Goal: Information Seeking & Learning: Find specific fact

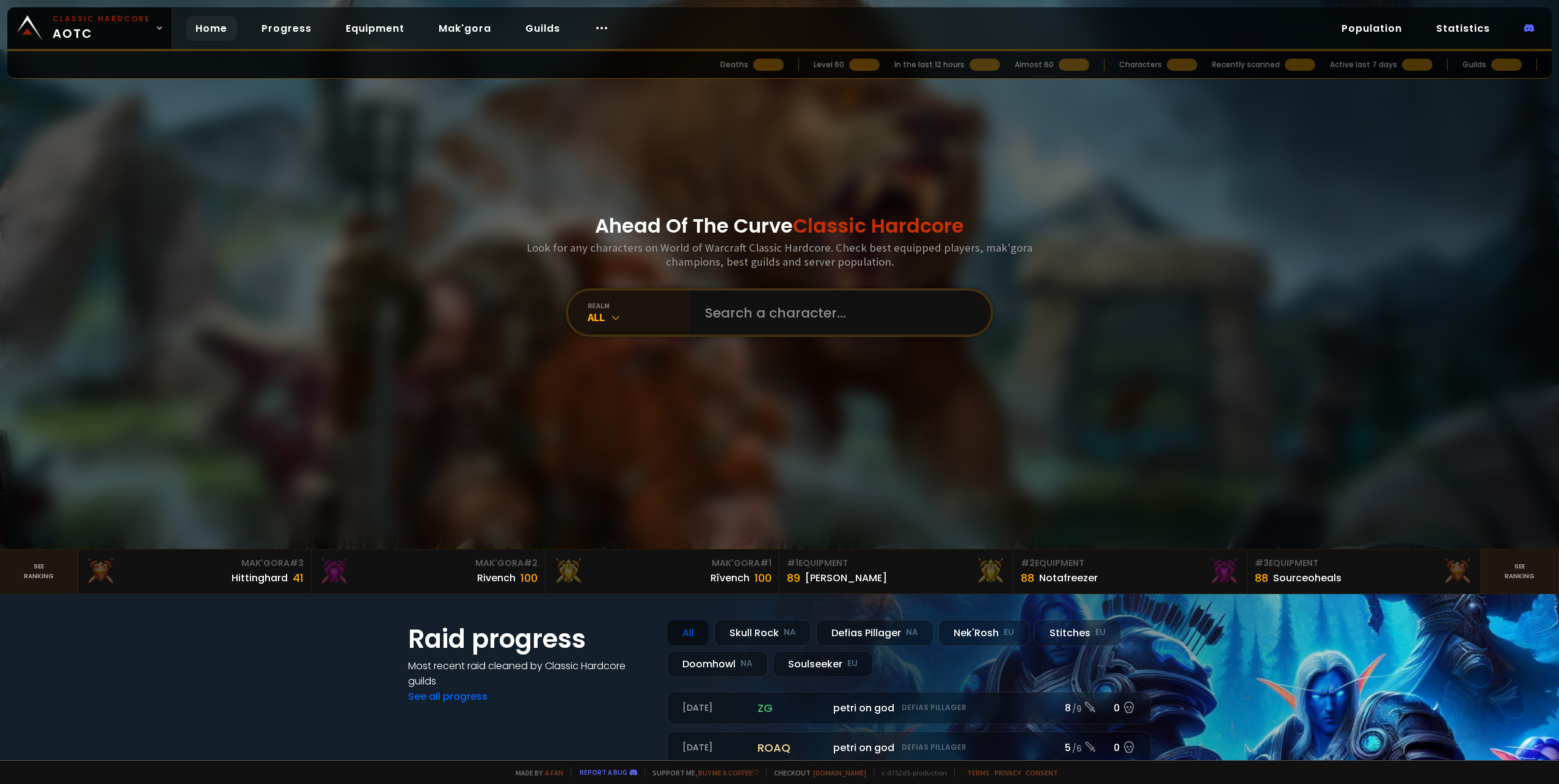
click at [784, 303] on input "text" at bounding box center [836, 312] width 278 height 44
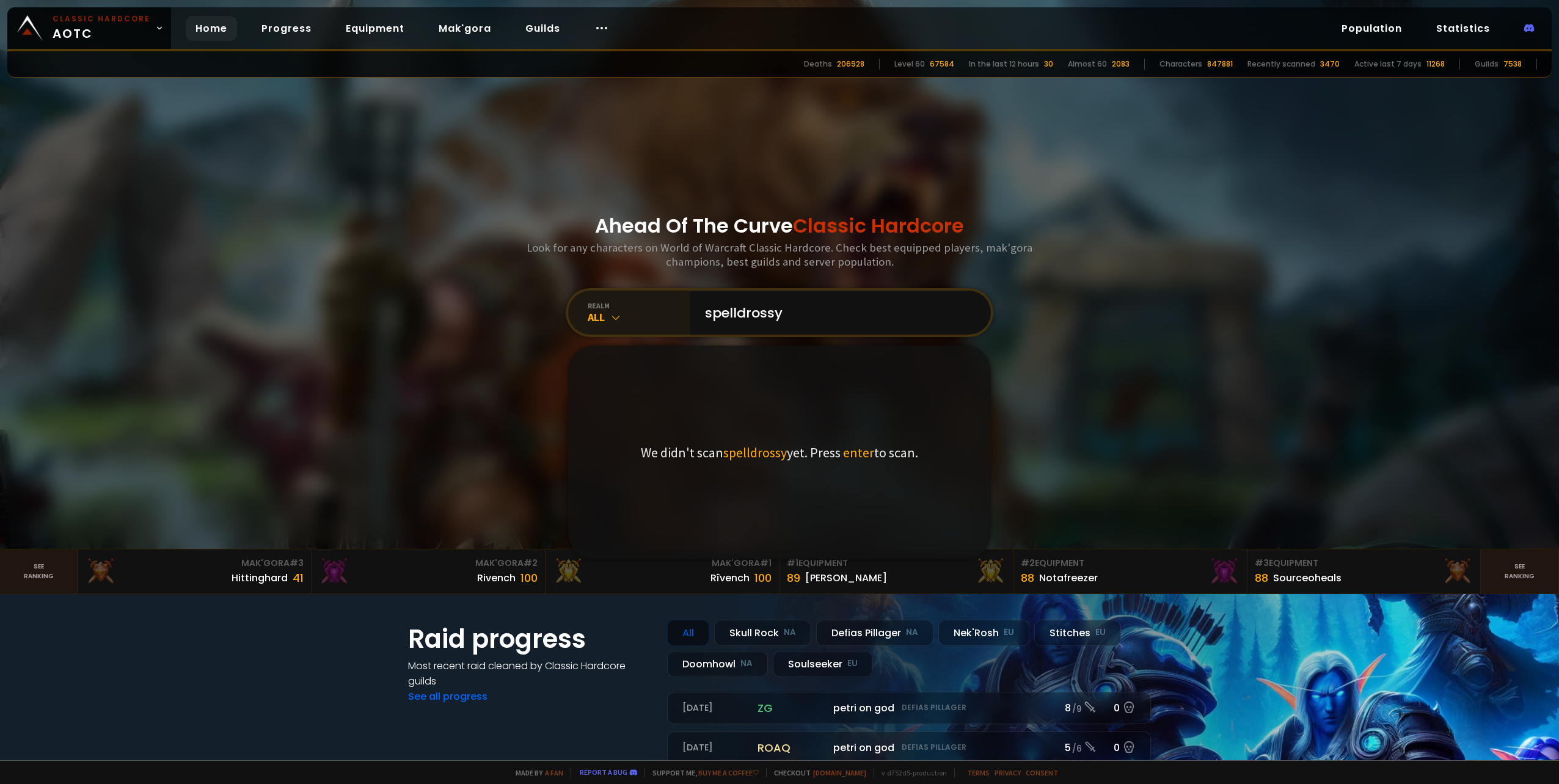
type input "spelldrossy"
click at [591, 320] on div "All" at bounding box center [638, 317] width 103 height 14
click at [636, 515] on div "Doomhowl NA" at bounding box center [629, 506] width 117 height 29
click at [808, 317] on input "spelldrossy" at bounding box center [836, 312] width 278 height 44
click at [816, 308] on input "spelldrossy" at bounding box center [836, 312] width 278 height 44
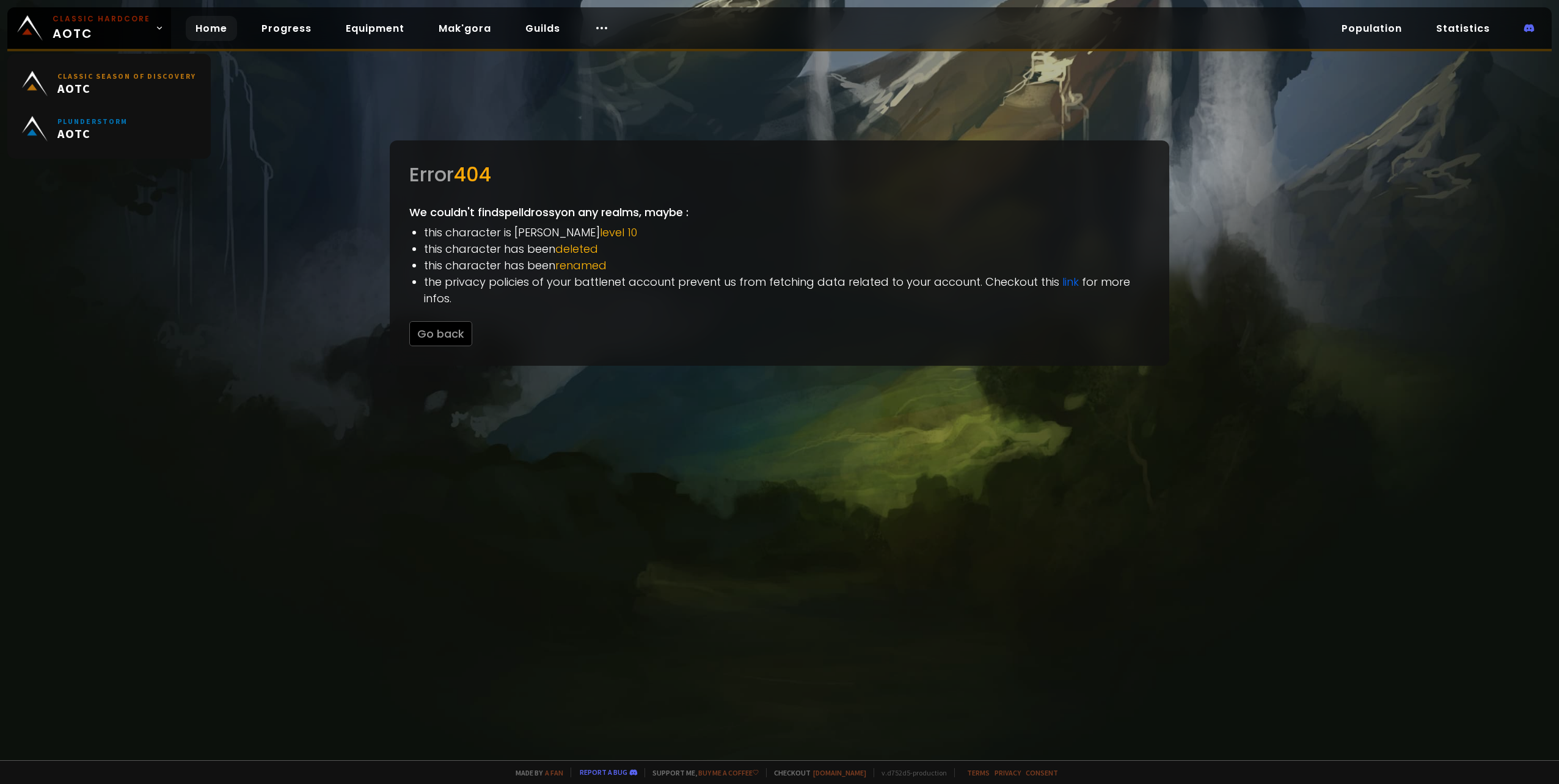
click at [186, 23] on link "Home" at bounding box center [211, 28] width 51 height 25
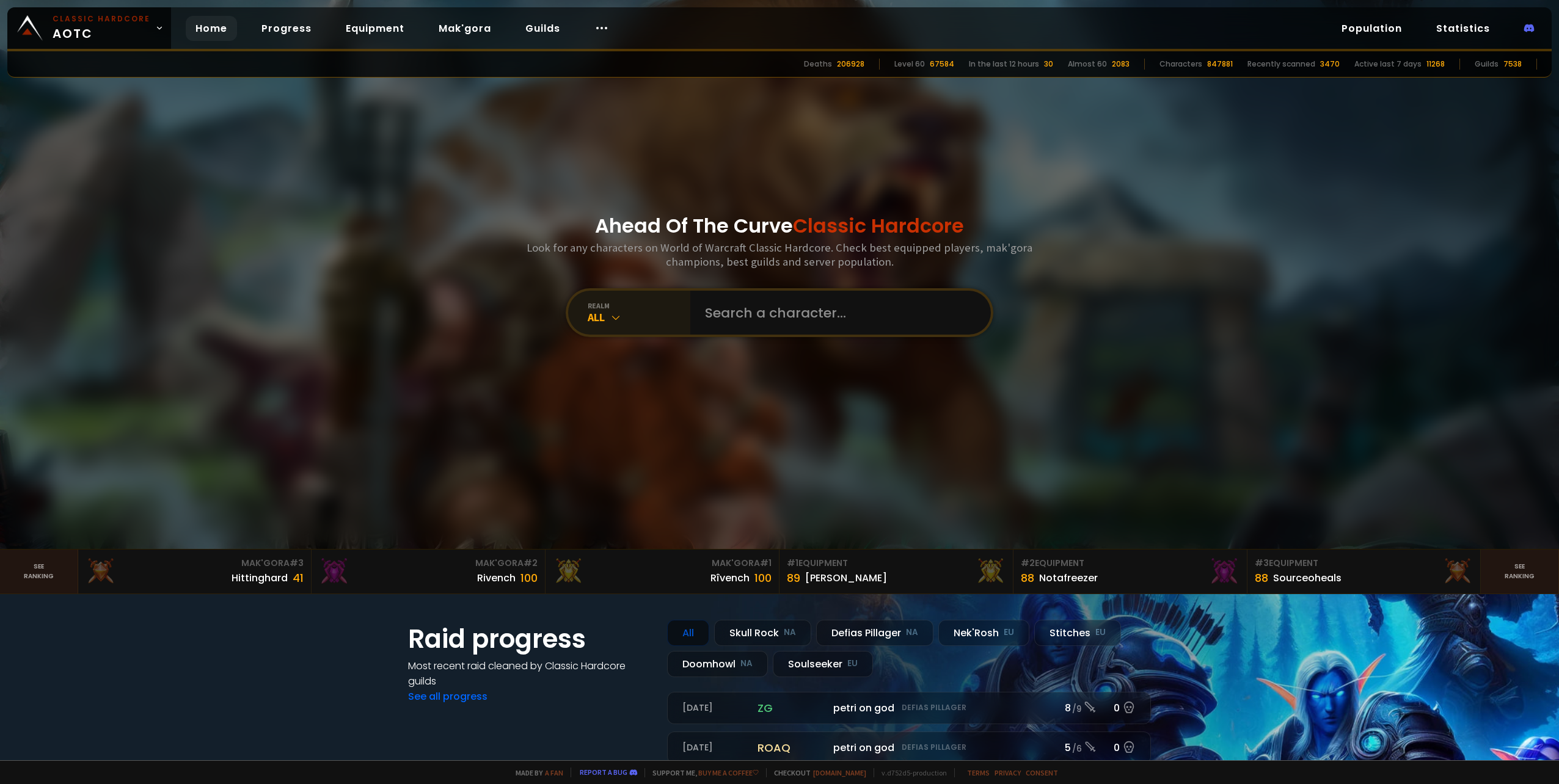
click at [626, 312] on div "All" at bounding box center [638, 317] width 103 height 14
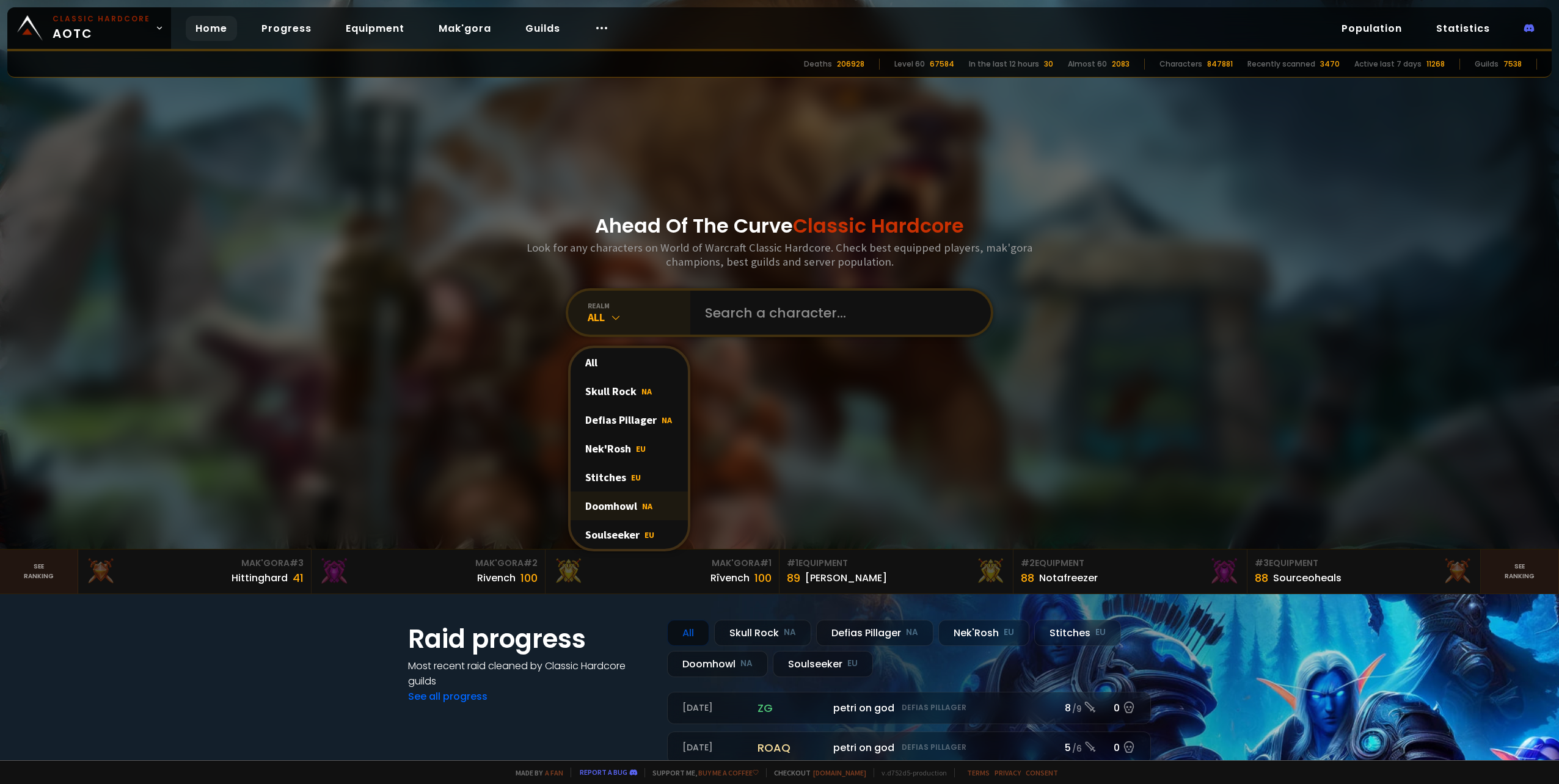
click at [633, 508] on div "Doomhowl NA" at bounding box center [629, 506] width 117 height 29
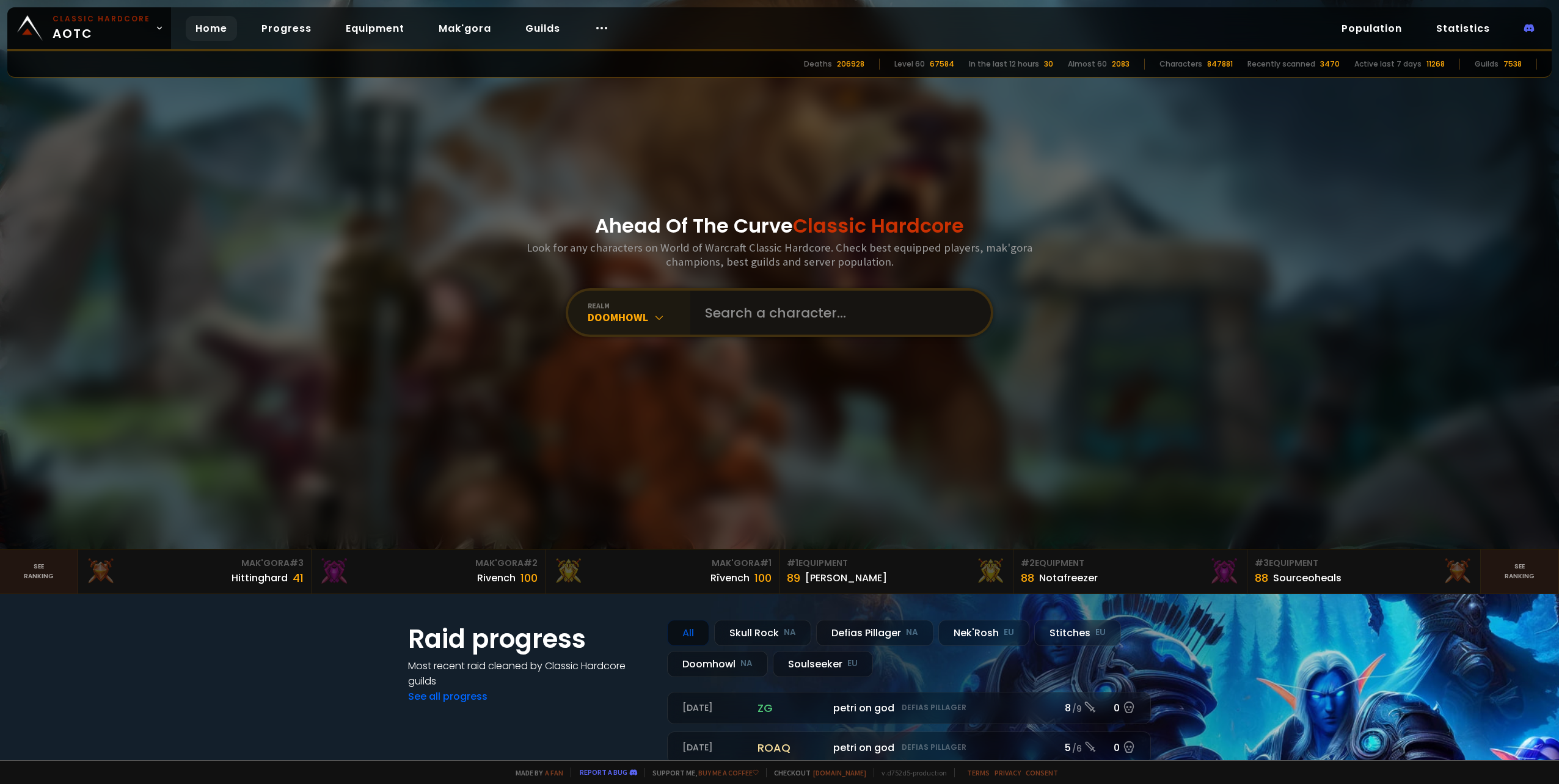
click at [768, 308] on input "text" at bounding box center [836, 312] width 278 height 44
click at [779, 312] on input "text" at bounding box center [836, 312] width 278 height 44
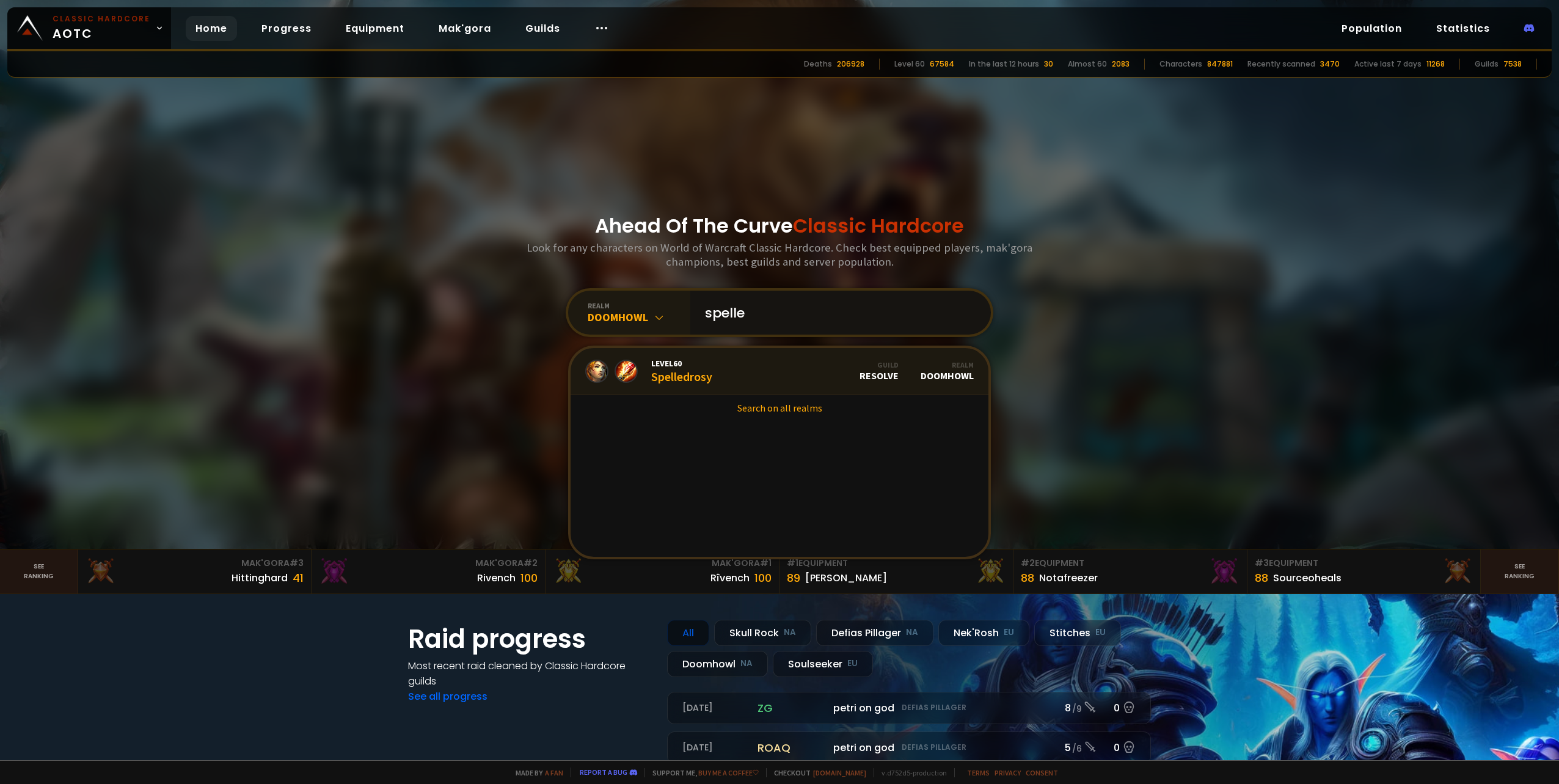
type input "spelle"
click at [717, 357] on link "Level 60 Spelledrosy Guild Resolve Realm Doomhowl" at bounding box center [780, 371] width 418 height 46
